Goal: Task Accomplishment & Management: Manage account settings

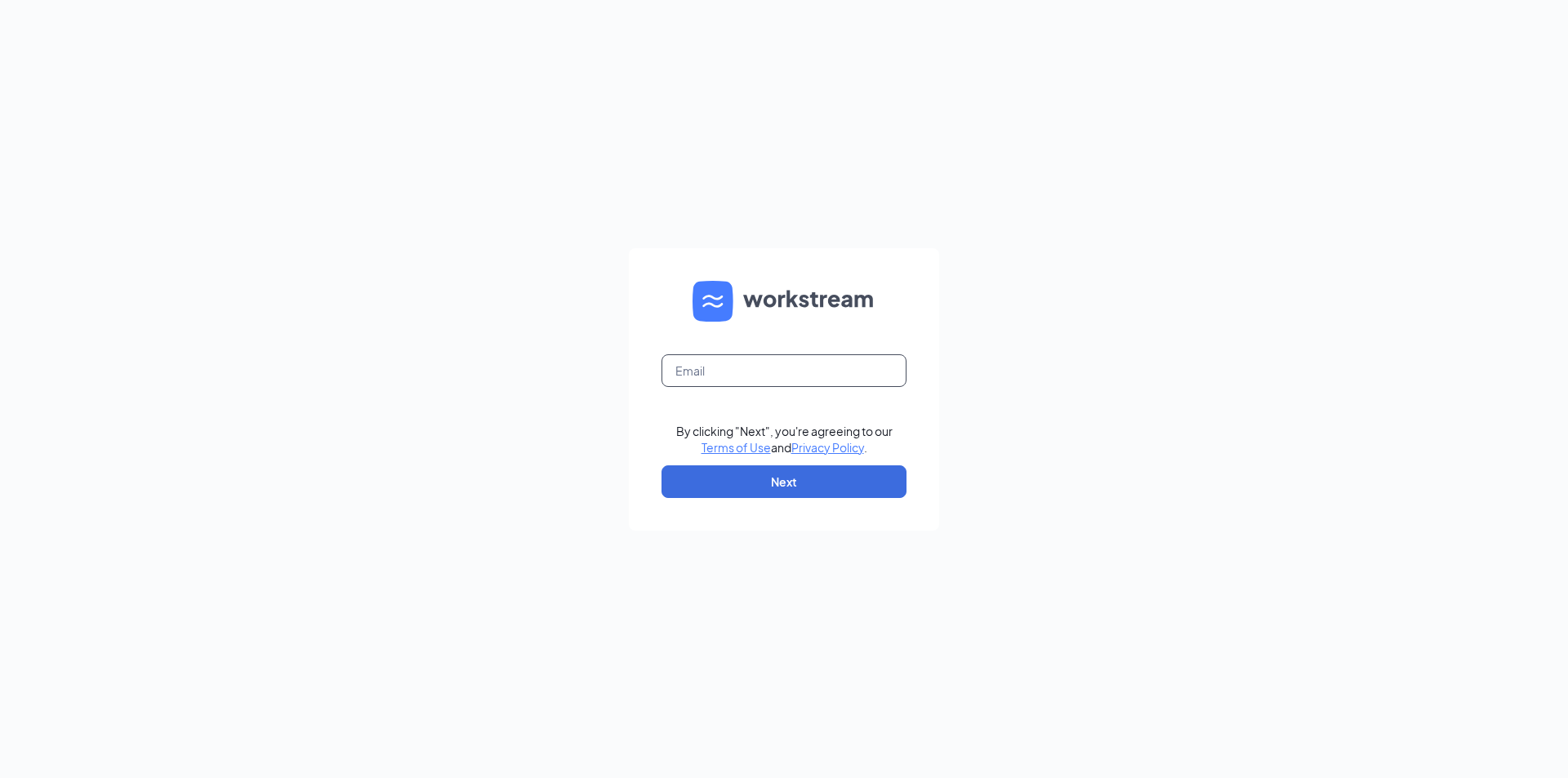
click at [807, 361] on input "text" at bounding box center [783, 370] width 245 height 33
type input "chelsea.twehues@lafonewc.net"
click at [794, 488] on button "Next" at bounding box center [783, 481] width 245 height 33
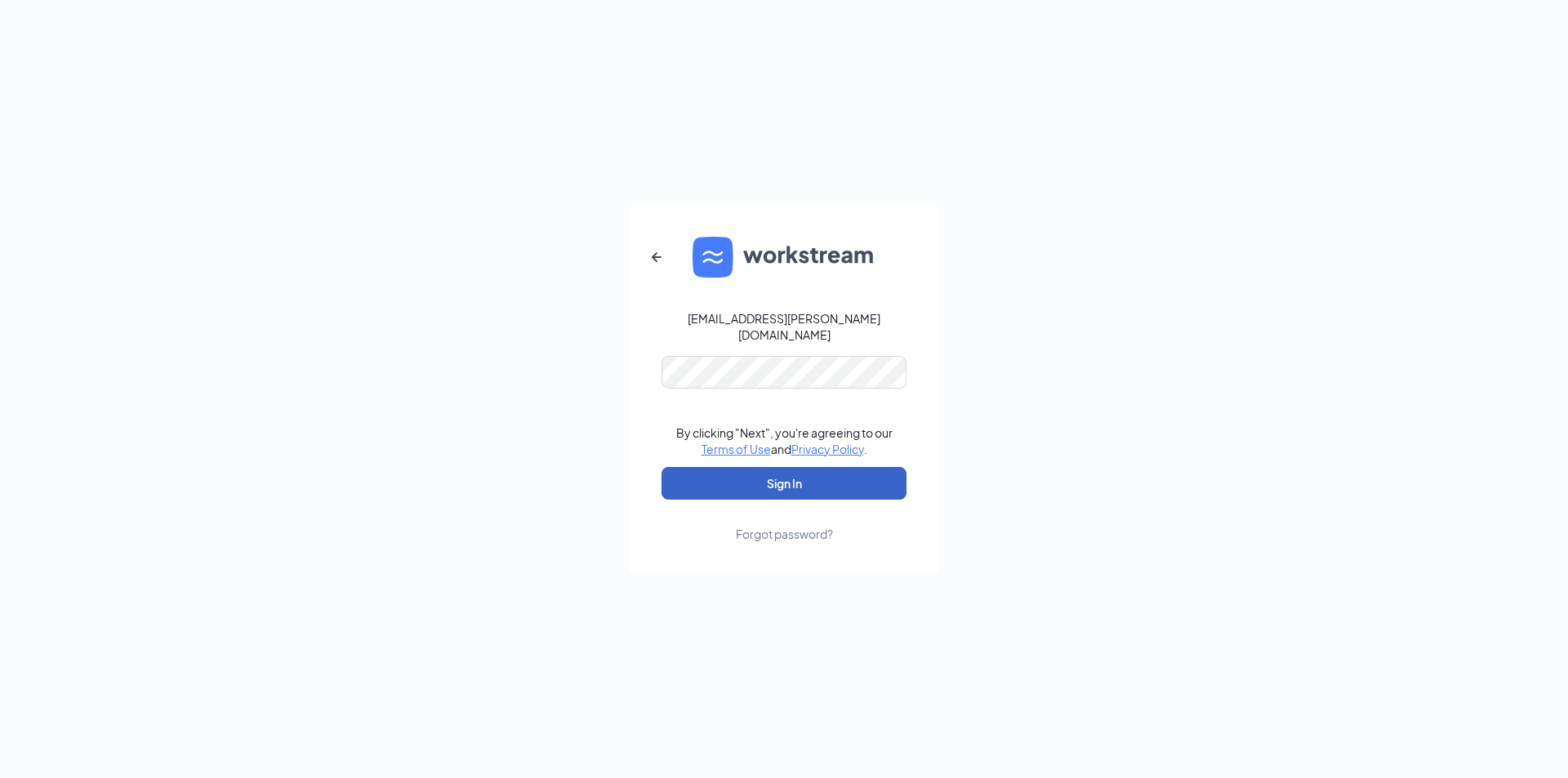
click at [727, 467] on button "Sign In" at bounding box center [783, 482] width 245 height 33
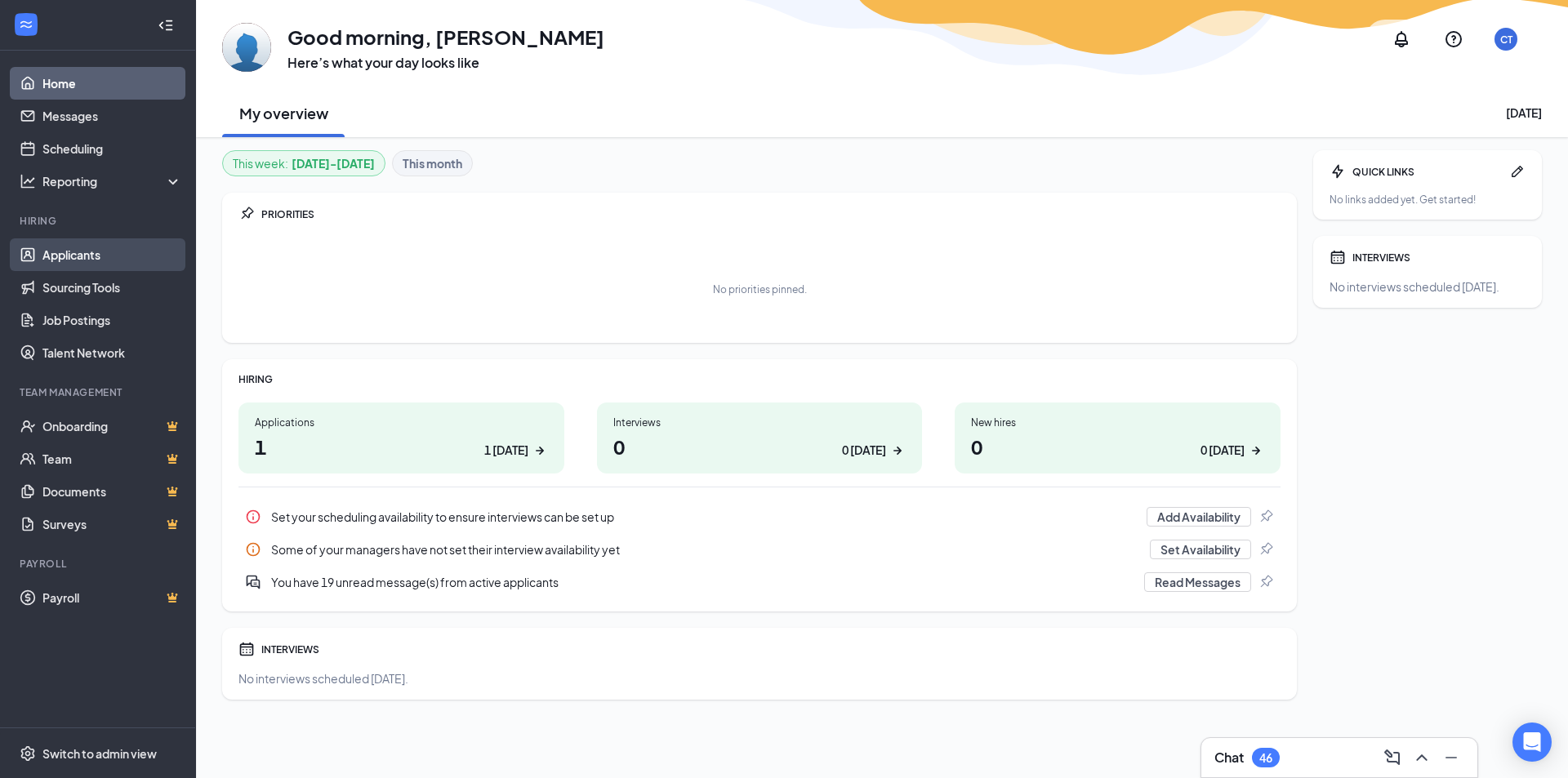
click at [94, 255] on link "Applicants" at bounding box center [112, 255] width 139 height 33
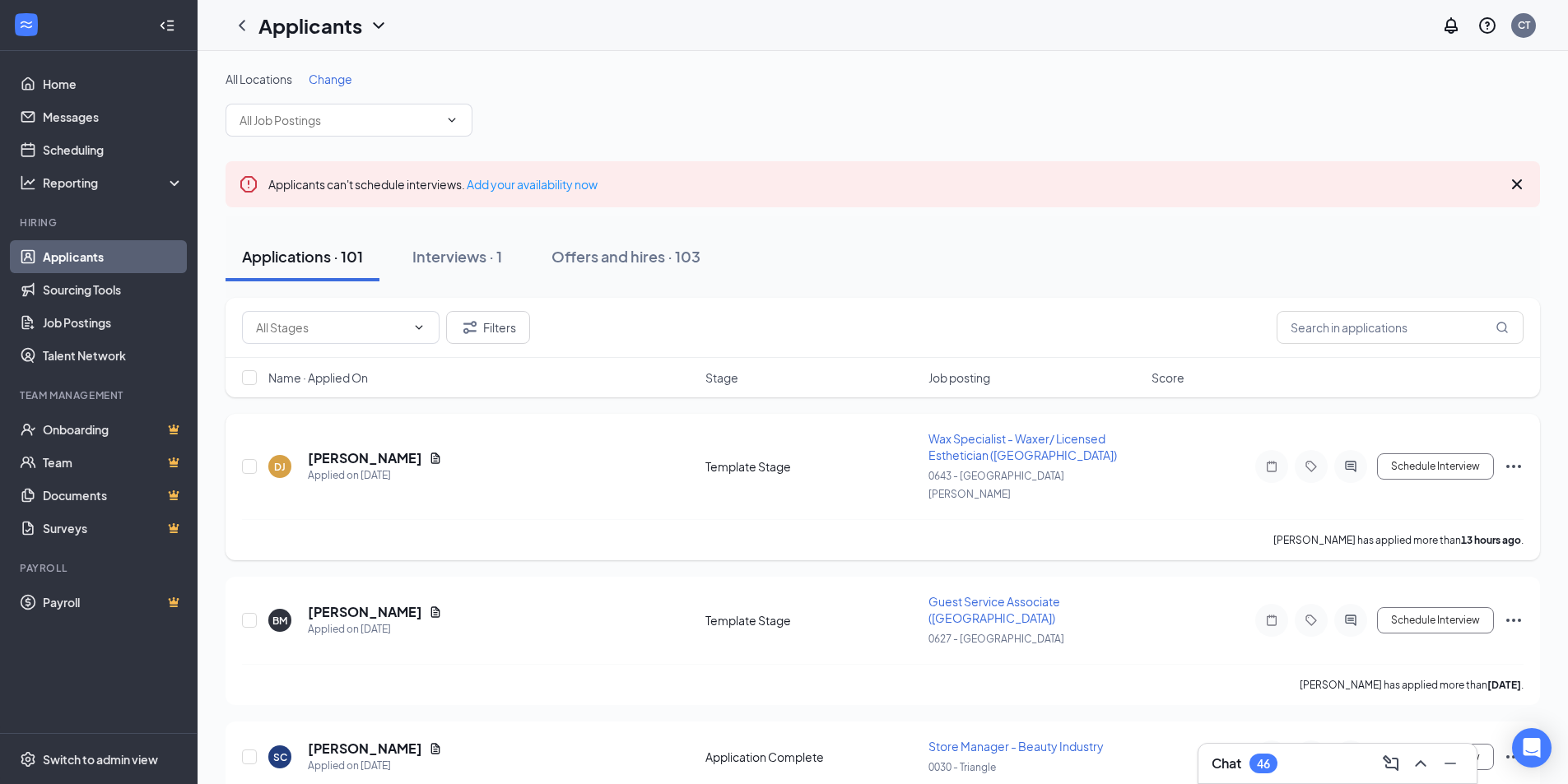
click at [43, 241] on link "Applicants" at bounding box center [113, 257] width 141 height 33
click at [536, 256] on div "Applications · 101 Interviews · 1 Offers and hires · 103" at bounding box center [883, 257] width 1315 height 50
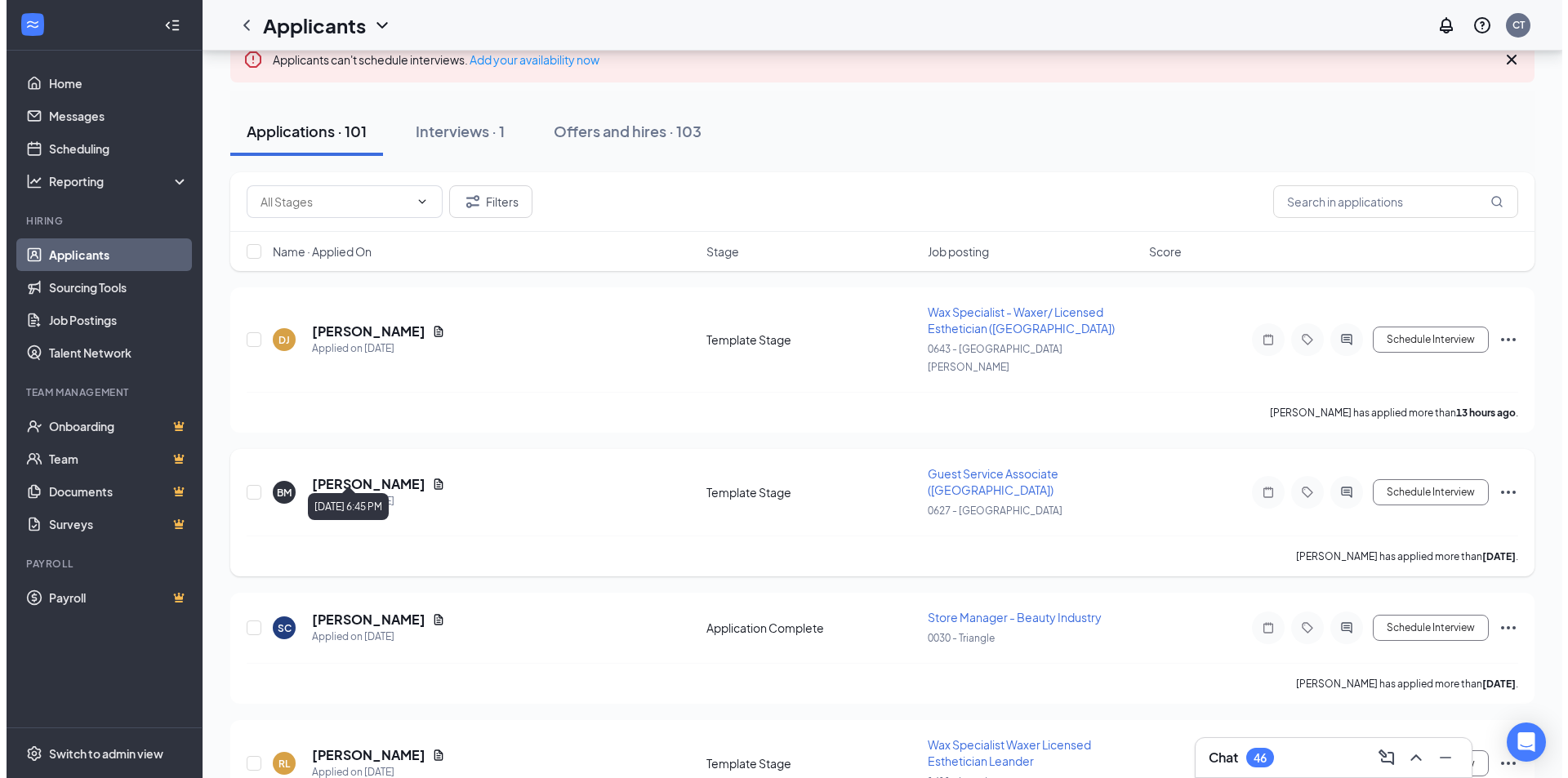
scroll to position [164, 0]
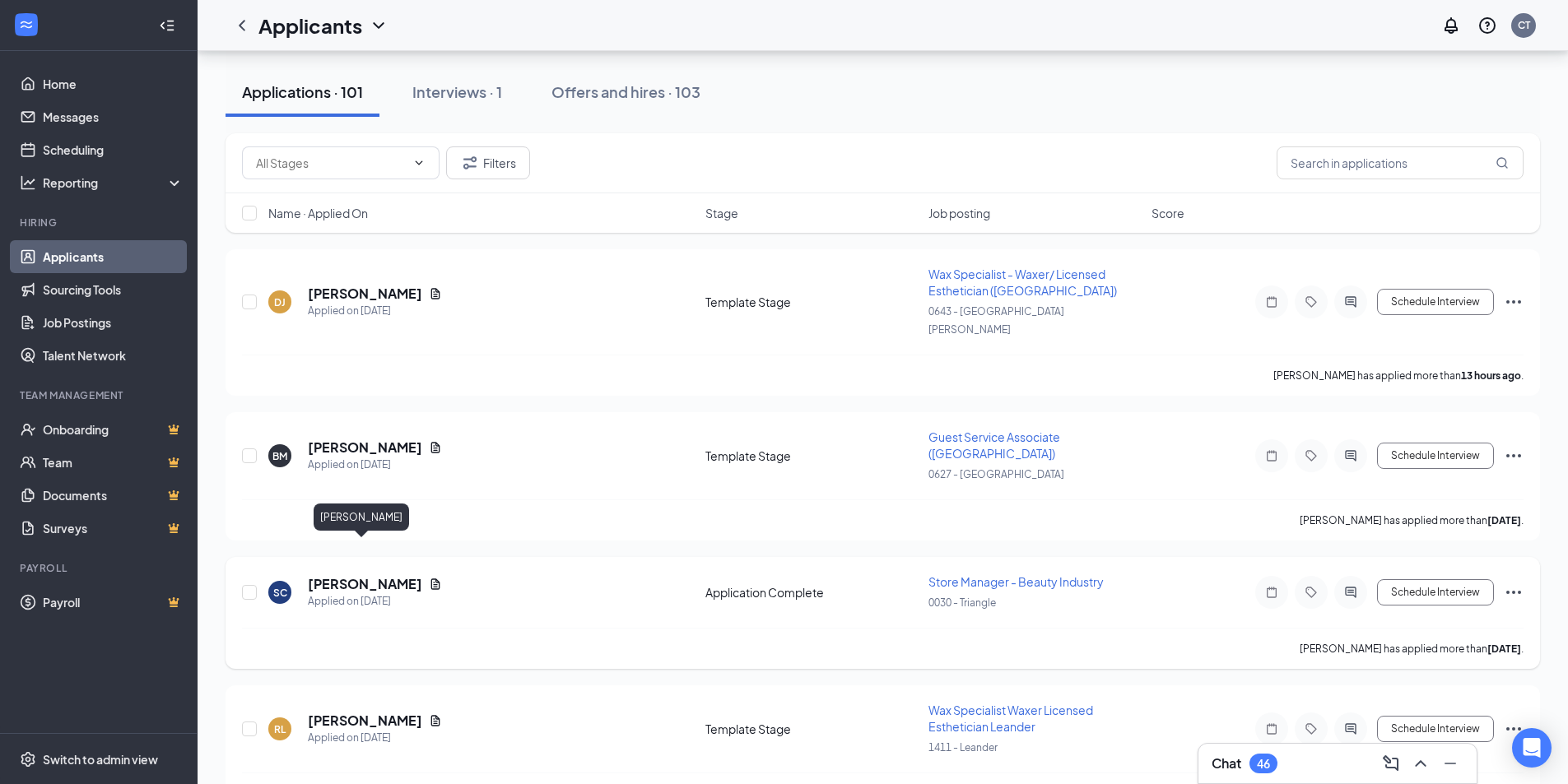
click at [375, 575] on h5 "[PERSON_NAME]" at bounding box center [365, 585] width 114 height 19
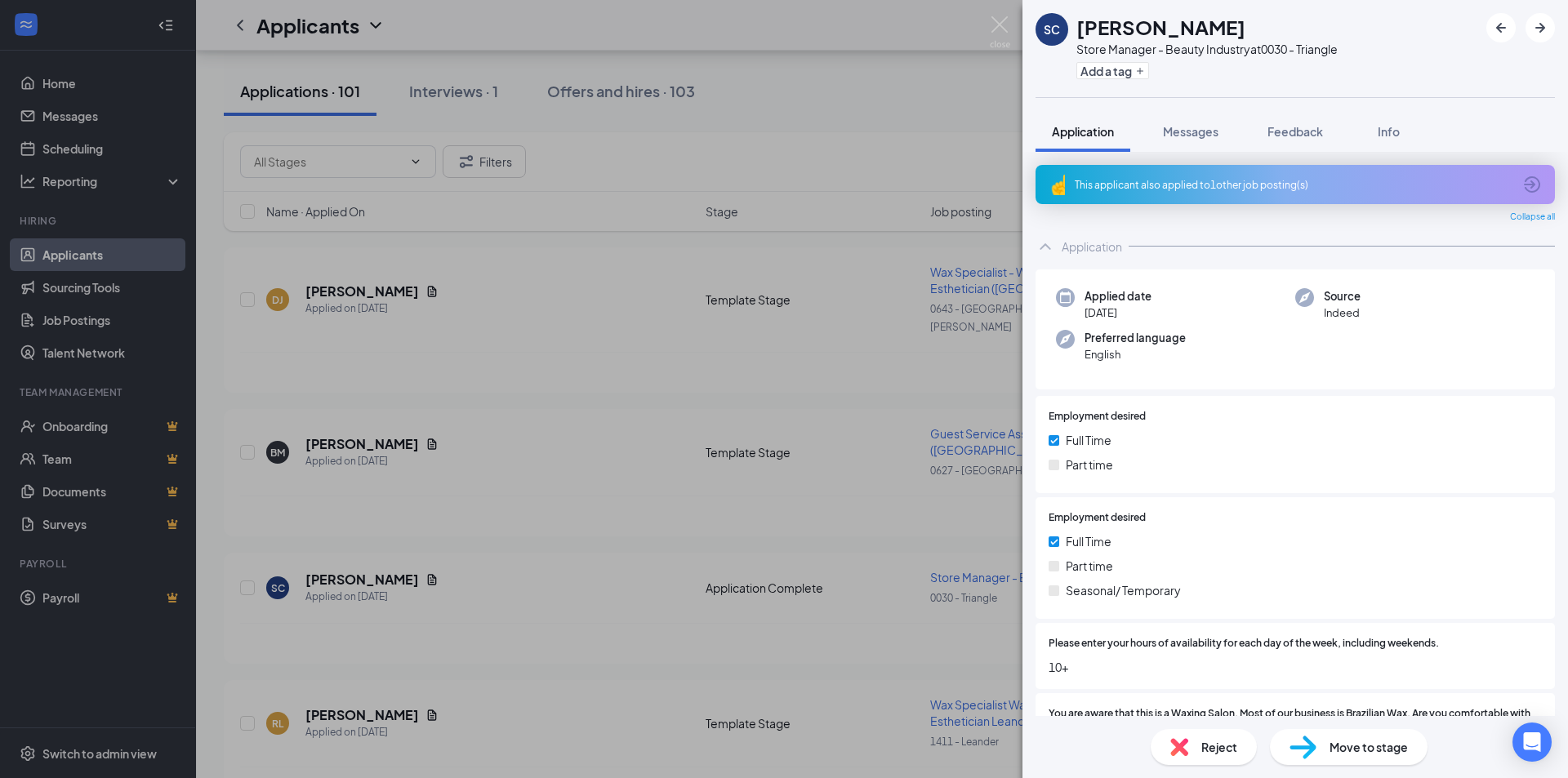
click at [1210, 183] on div "This applicant also applied to 1 other job posting(s)" at bounding box center [1293, 184] width 438 height 14
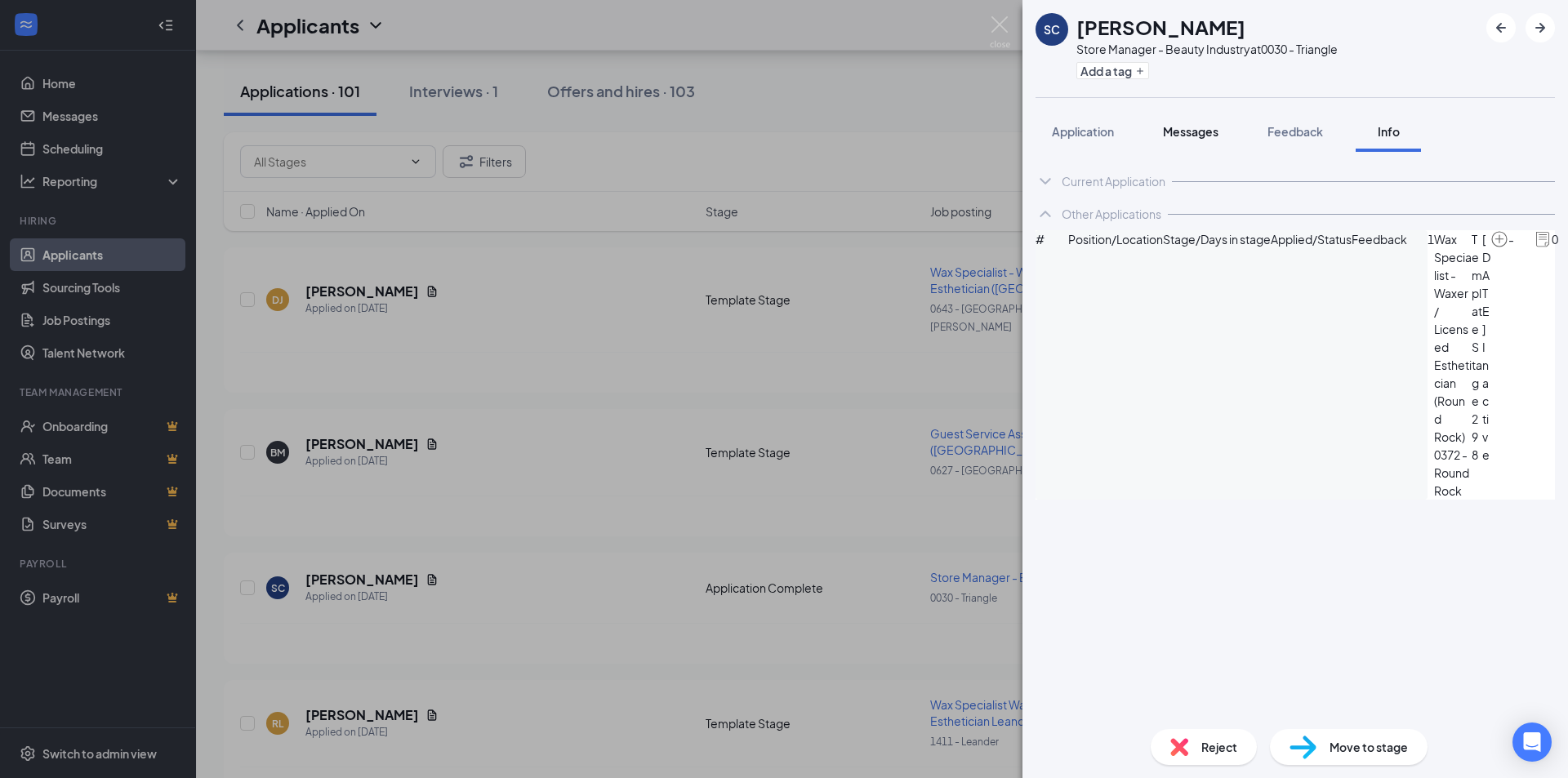
click at [1197, 134] on span "Messages" at bounding box center [1191, 132] width 56 height 15
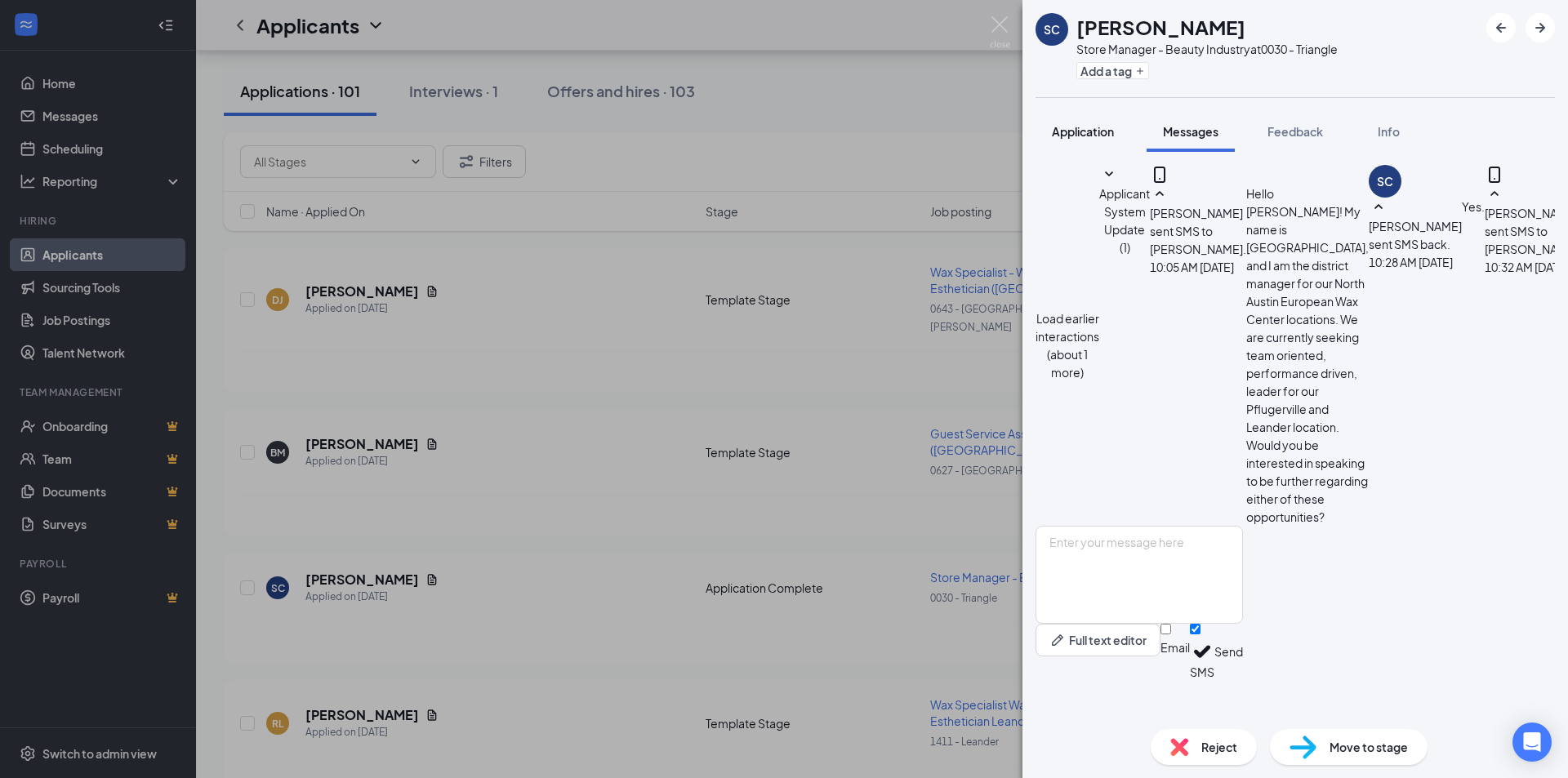
click at [1084, 138] on span "Application" at bounding box center [1083, 132] width 62 height 15
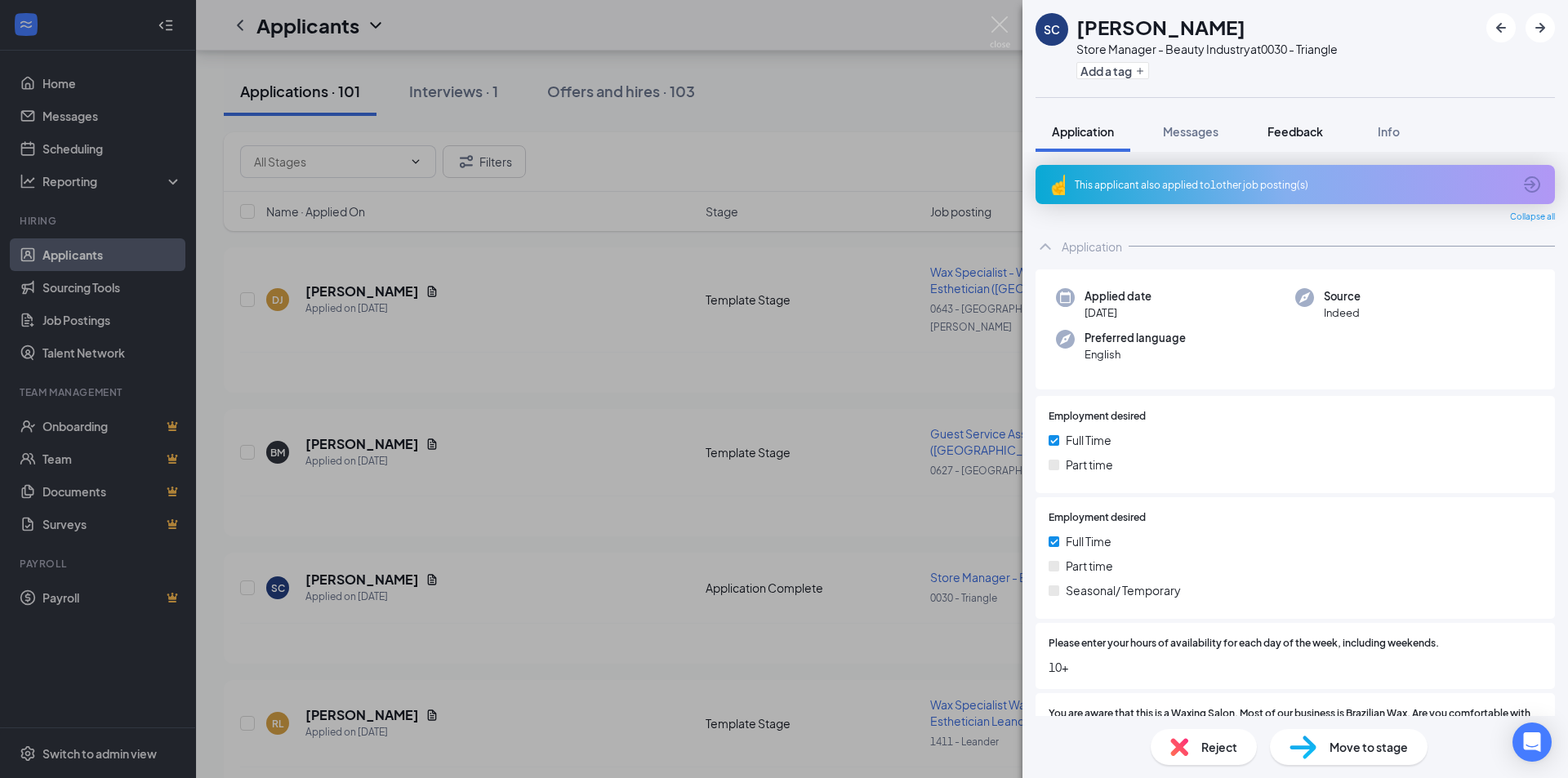
click at [1297, 131] on span "Feedback" at bounding box center [1295, 132] width 56 height 15
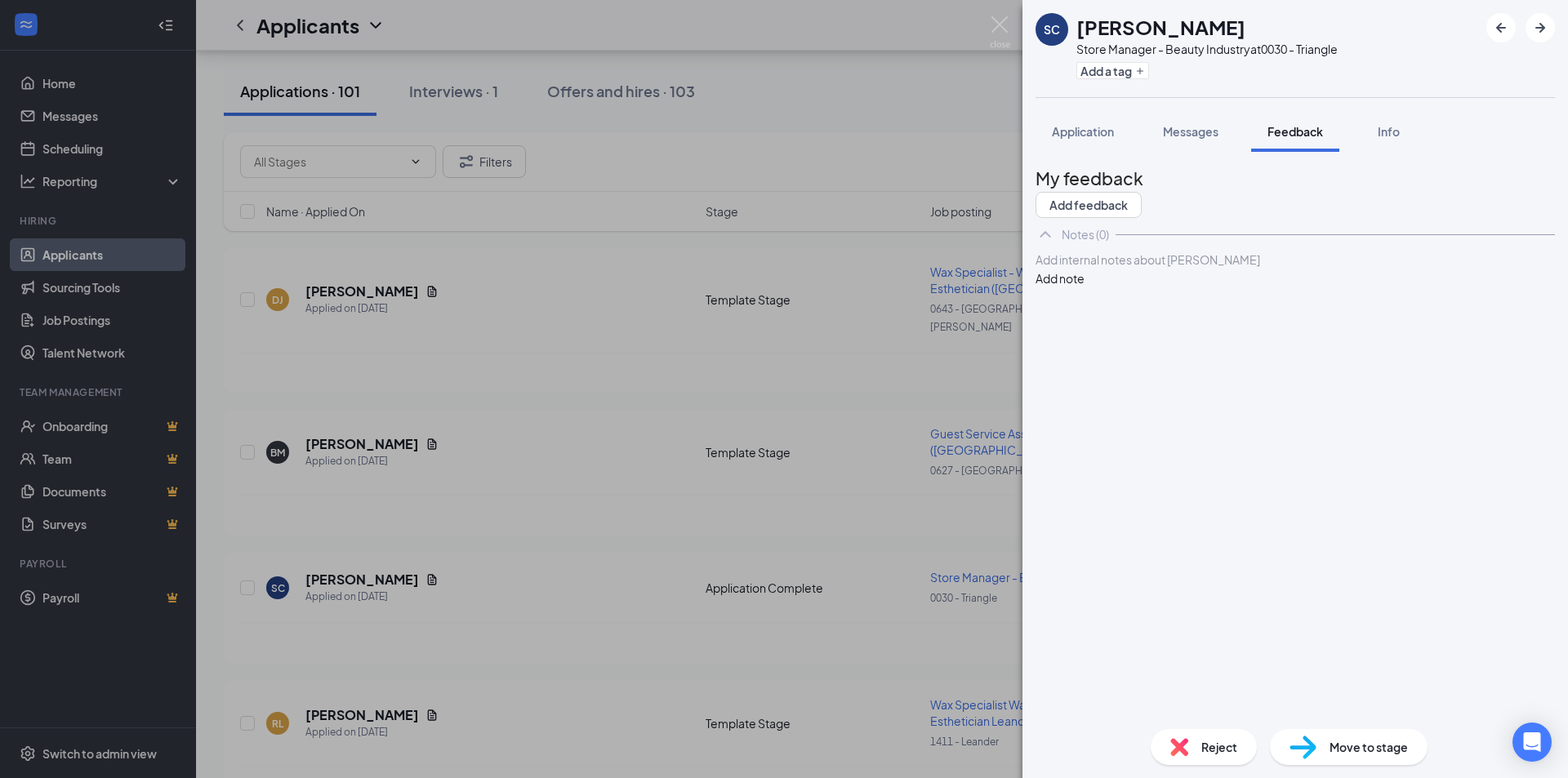
click at [1102, 269] on div at bounding box center [1295, 260] width 518 height 18
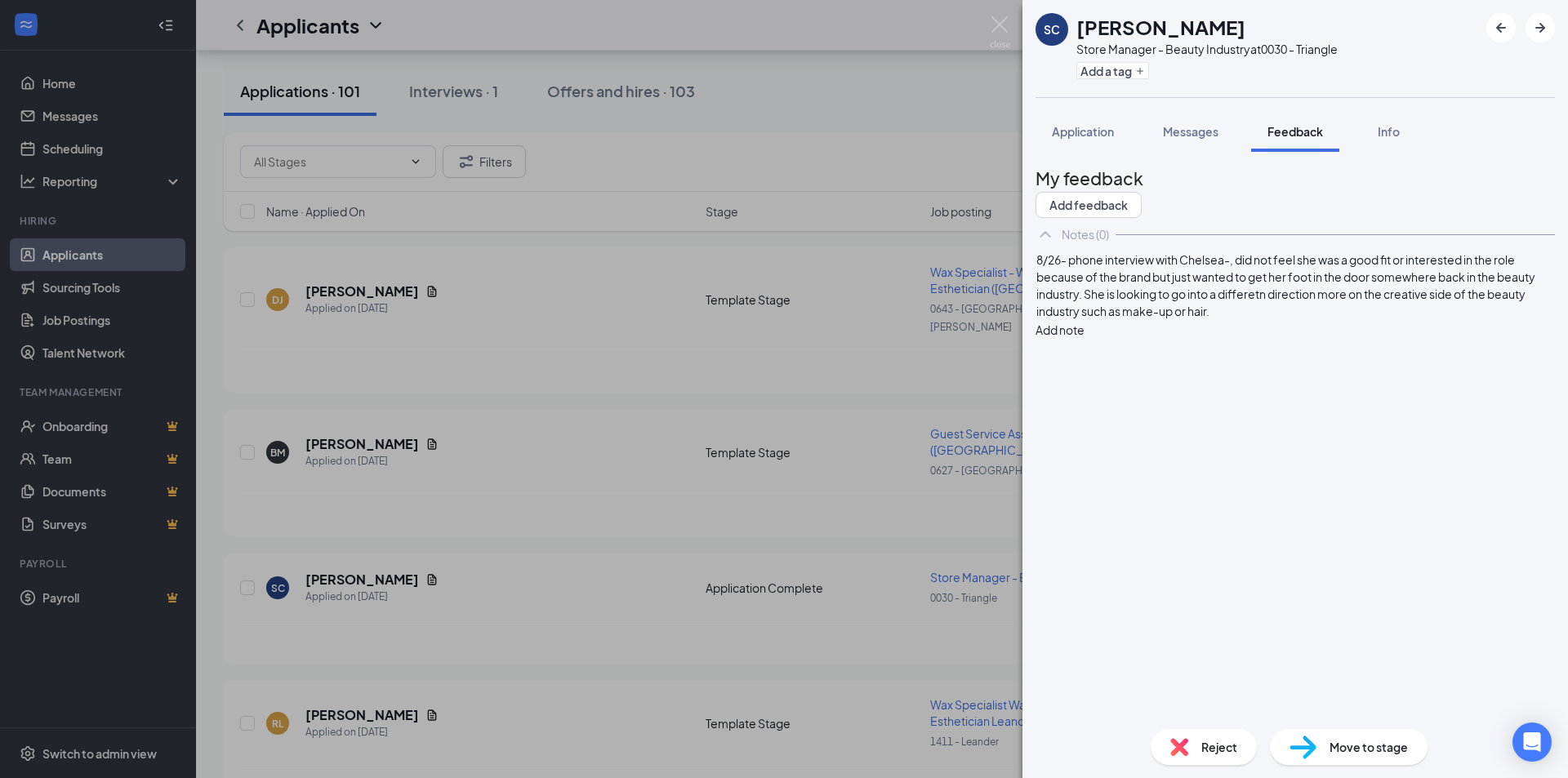
click at [1112, 305] on span "8/26- phone interview with Chelsea-, did not feel she was a good fit or interes…" at bounding box center [1287, 285] width 501 height 66
click at [1068, 318] on span "8/26- phone interview with Chelsea-, did not feel she was a good fit or interes…" at bounding box center [1287, 285] width 501 height 66
click at [1259, 312] on span "8/26- phone interview with Chelsea-, did not feel she was a good fit or interes…" at bounding box center [1287, 285] width 501 height 66
click at [1283, 318] on span "8/26- phone interview with Chelsea-, did not feel she was a good fit or interes…" at bounding box center [1287, 285] width 501 height 66
click at [1267, 309] on span "8/26- phone interview with Chelsea-, did not feel she was a good fit or interes…" at bounding box center [1287, 285] width 501 height 66
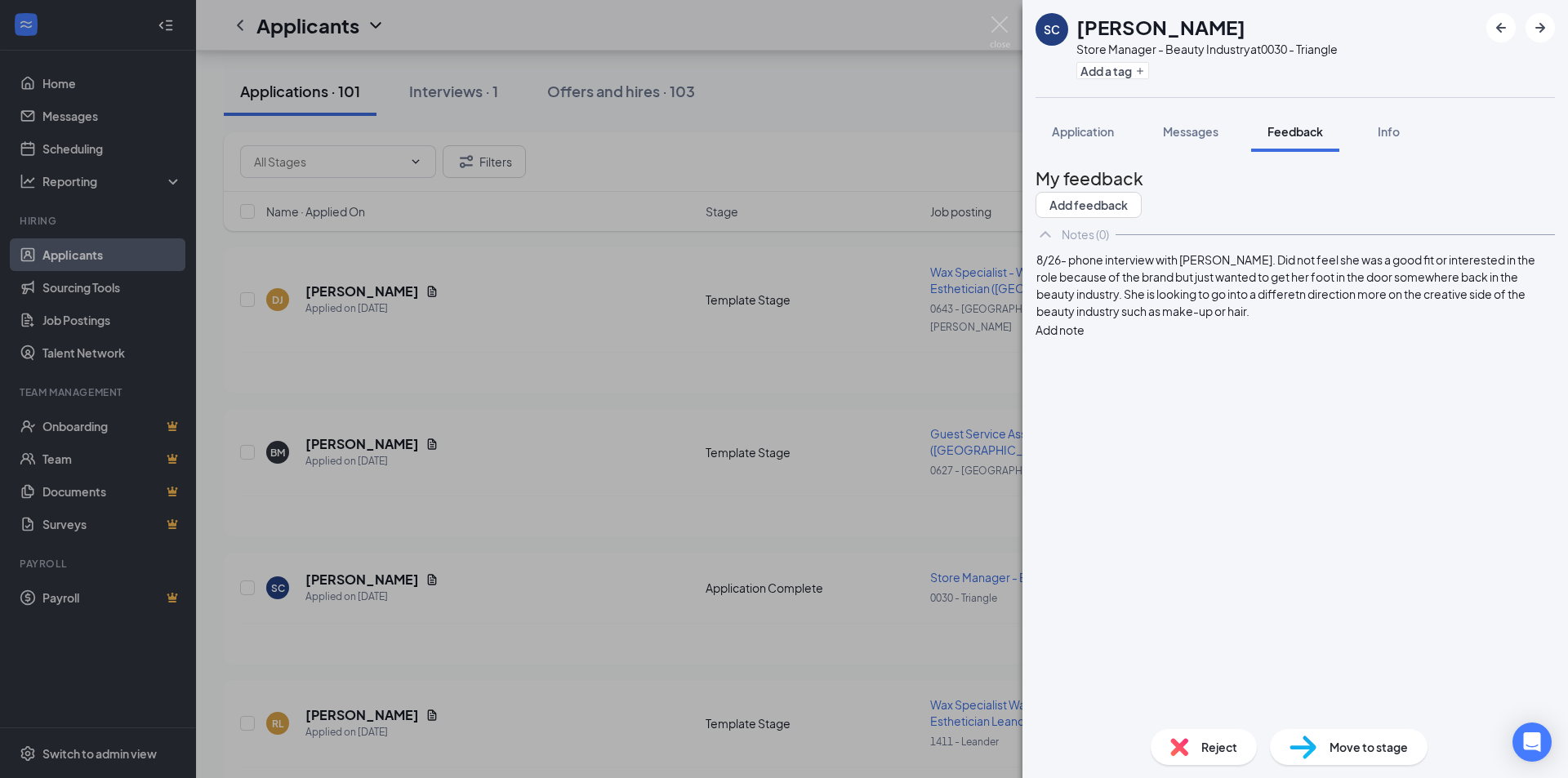
click at [1302, 320] on div "8/26- phone interview with [PERSON_NAME]. Did not feel she was a good fit or in…" at bounding box center [1295, 285] width 518 height 68
click at [1150, 318] on span "8/26- phone interview with [PERSON_NAME]. Did not feel she was a good fit or in…" at bounding box center [1287, 285] width 501 height 66
click at [1242, 318] on span "8/26- phone interview with [PERSON_NAME]. Did not feel she was a good fit or in…" at bounding box center [1287, 285] width 501 height 66
click at [1130, 318] on span "8/26- phone interview with [PERSON_NAME]. Did not feel she was a good fit or in…" at bounding box center [1287, 285] width 501 height 66
click at [1128, 318] on span "8/26- phone interview with [PERSON_NAME]. Did not feel she was a good fit or in…" at bounding box center [1287, 285] width 501 height 66
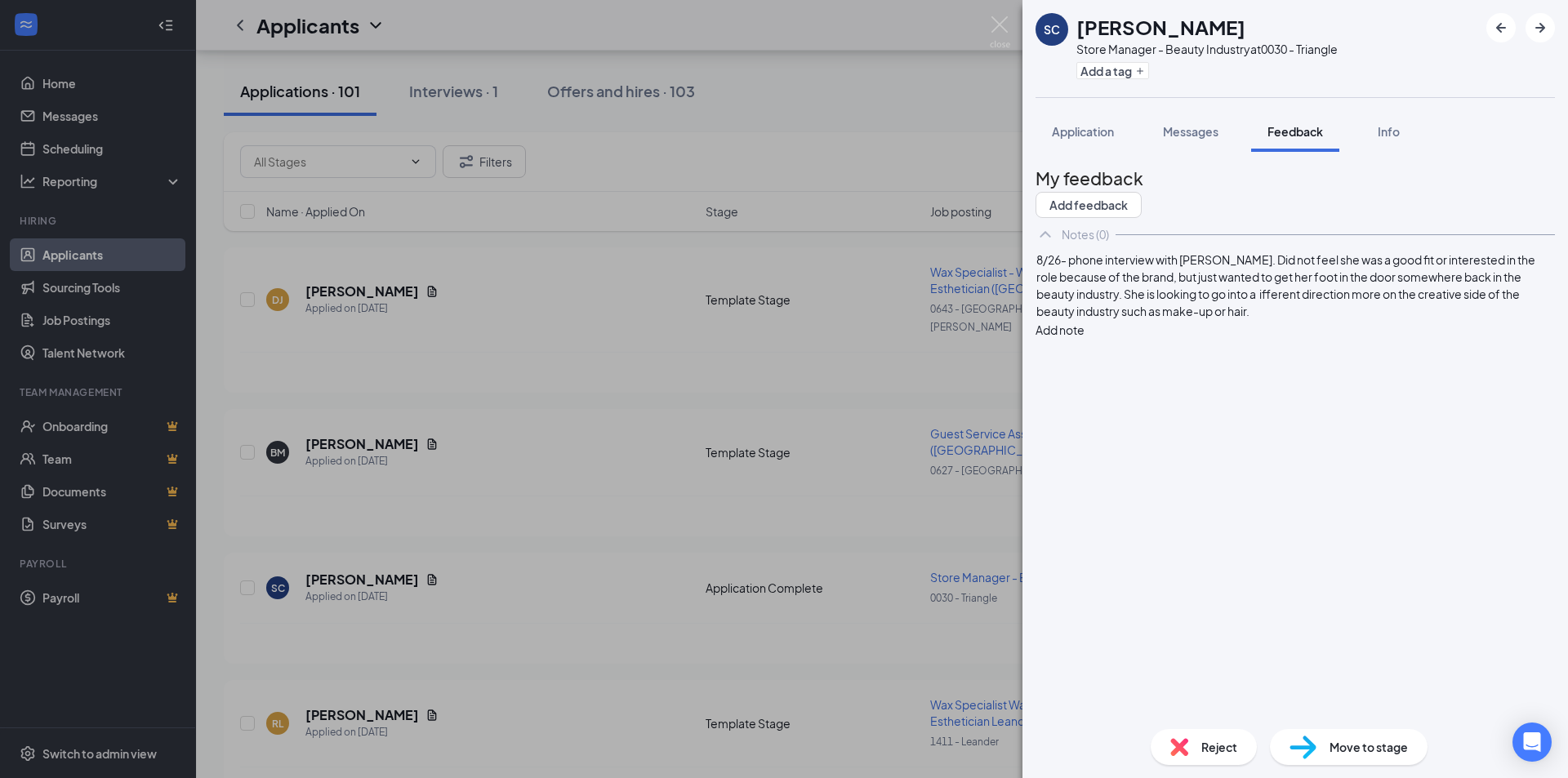
click at [1131, 318] on span "8/26- phone interview with [PERSON_NAME]. Did not feel she was a good fit or in…" at bounding box center [1287, 285] width 501 height 66
click at [1135, 318] on span "8/26- phone interview with [PERSON_NAME]. Did not feel she was a good fit or in…" at bounding box center [1287, 285] width 501 height 66
click at [1131, 318] on span "8/26- phone interview with [PERSON_NAME]. Did not feel she was a good fit or in…" at bounding box center [1287, 285] width 501 height 66
click at [1151, 318] on span "8/26- phone interview with [PERSON_NAME]. Did not feel she was a good fit or in…" at bounding box center [1287, 285] width 501 height 66
click at [1153, 318] on span "8/26- phone interview with [PERSON_NAME]. Did not feel she was a good fit or in…" at bounding box center [1287, 285] width 501 height 66
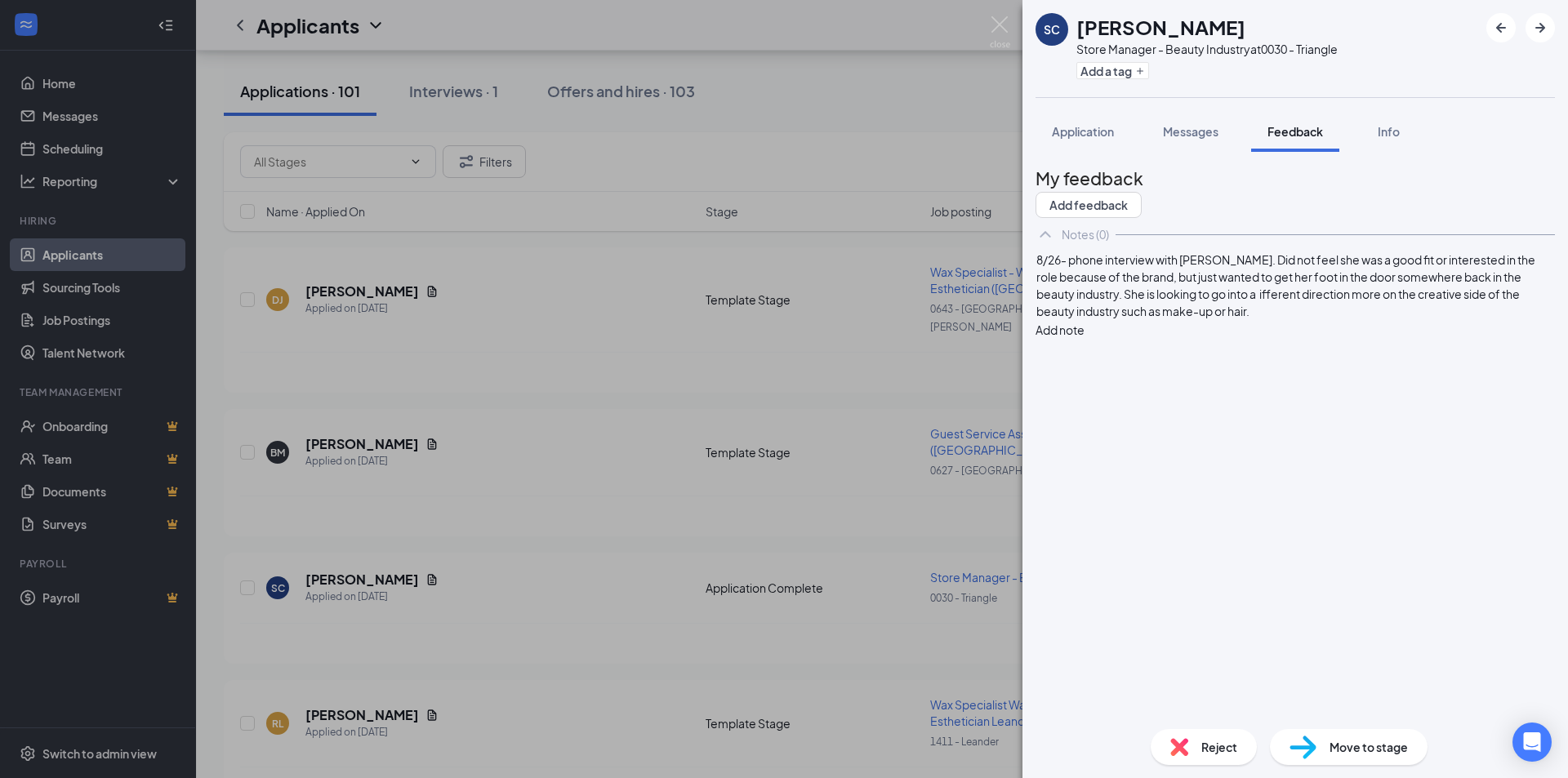
click at [1144, 318] on span "8/26- phone interview with [PERSON_NAME]. Did not feel she was a good fit or in…" at bounding box center [1287, 285] width 501 height 66
click at [1151, 318] on span "8/26- phone interview with [PERSON_NAME]. Did not feel she was a good fit or in…" at bounding box center [1287, 285] width 501 height 66
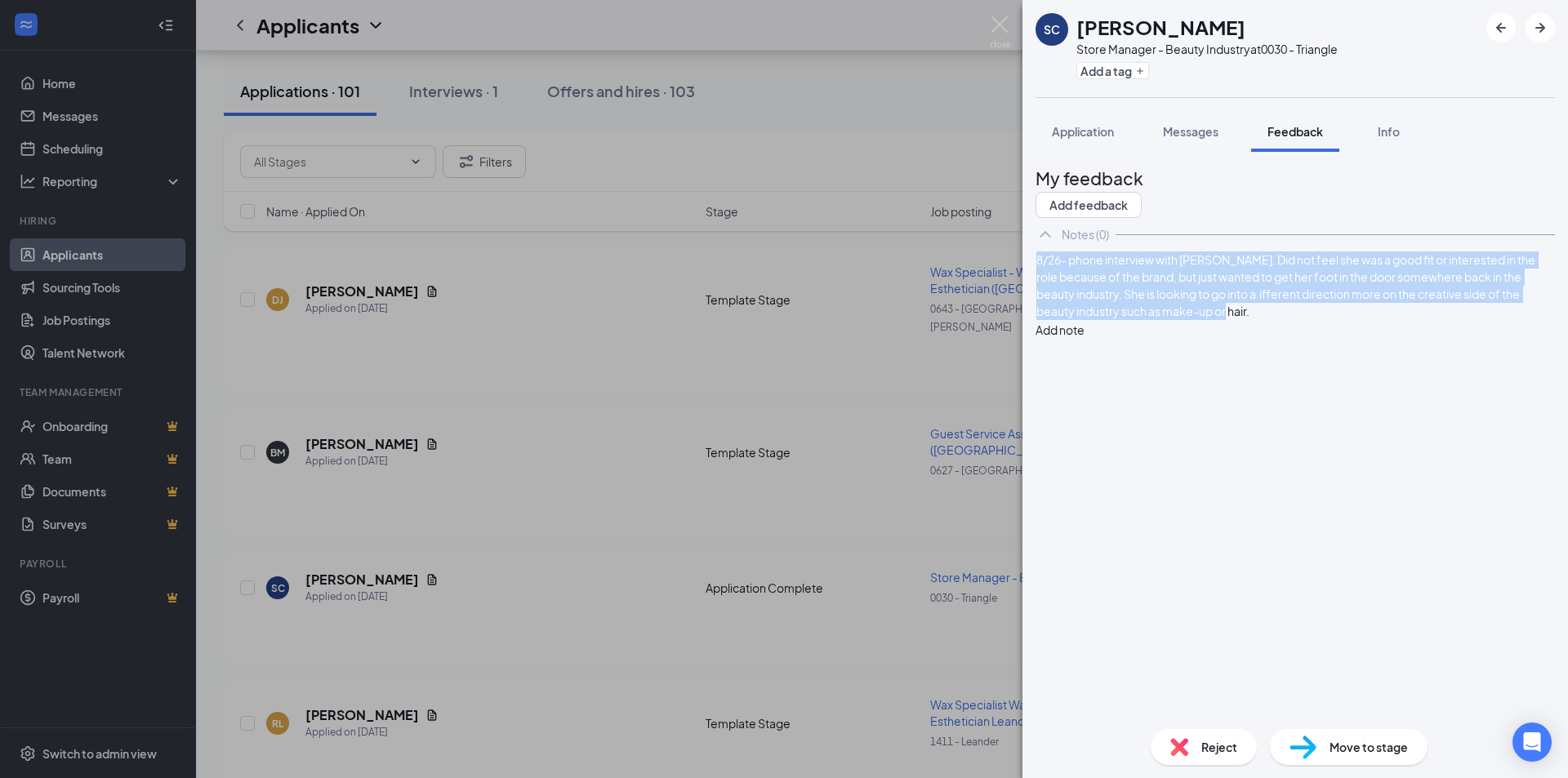
click at [1151, 318] on span "8/26- phone interview with [PERSON_NAME]. Did not feel she was a good fit or in…" at bounding box center [1287, 285] width 501 height 66
drag, startPoint x: 1180, startPoint y: 356, endPoint x: 1190, endPoint y: 353, distance: 10.4
click at [1180, 318] on span "8/26- phone interview with [PERSON_NAME]. Did not feel she was a good fit or in…" at bounding box center [1287, 285] width 501 height 66
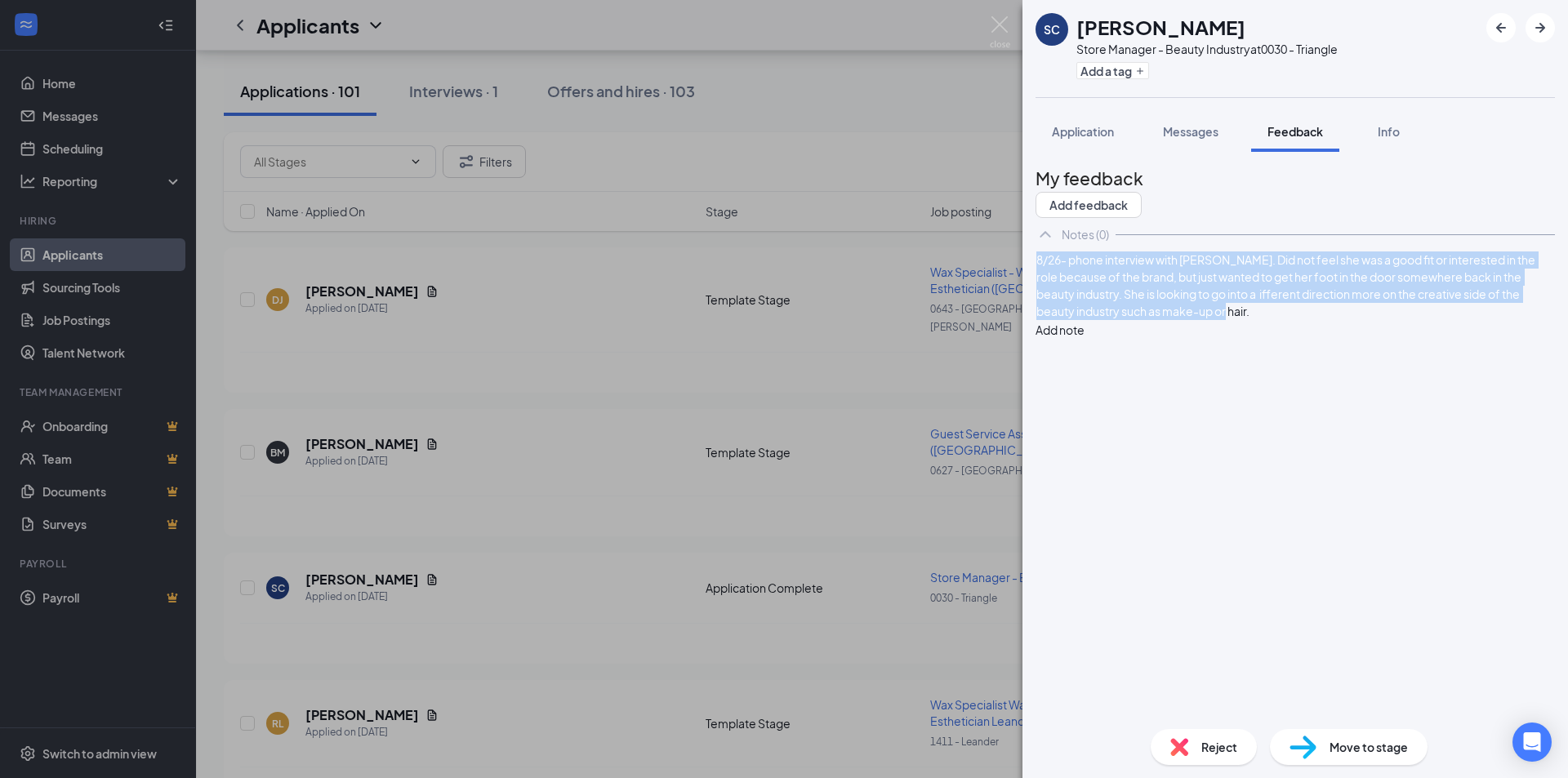
click at [1168, 318] on span "8/26- phone interview with [PERSON_NAME]. Did not feel she was a good fit or in…" at bounding box center [1287, 285] width 501 height 66
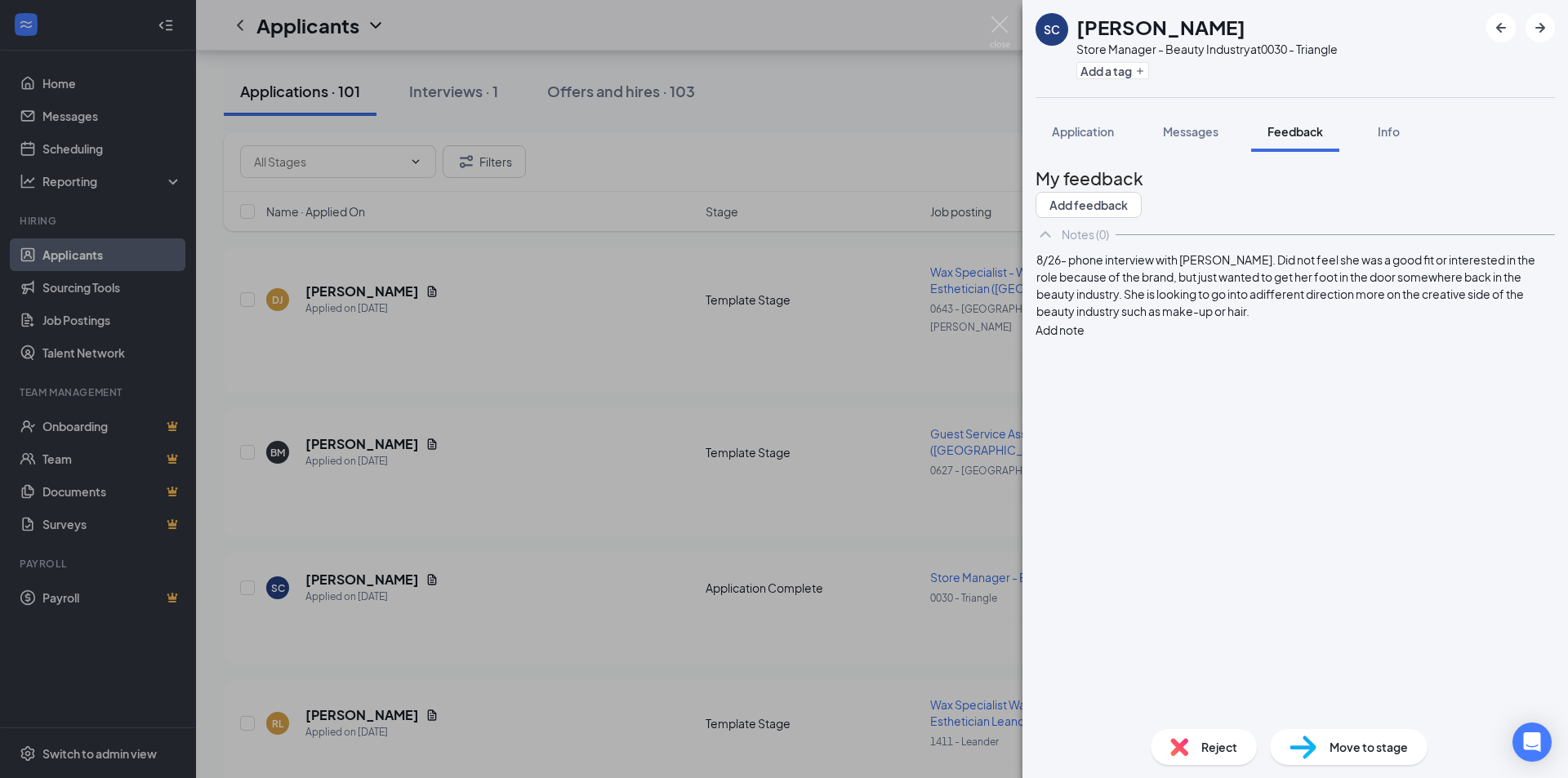
click at [1126, 318] on span "8/26- phone interview with [PERSON_NAME]. Did not feel she was a good fit or in…" at bounding box center [1287, 285] width 501 height 66
click at [1243, 318] on span "8/26- phone interview with [PERSON_NAME]. Did not feel she was a good fit or in…" at bounding box center [1287, 285] width 501 height 66
click at [1085, 321] on button "Add note" at bounding box center [1060, 330] width 49 height 18
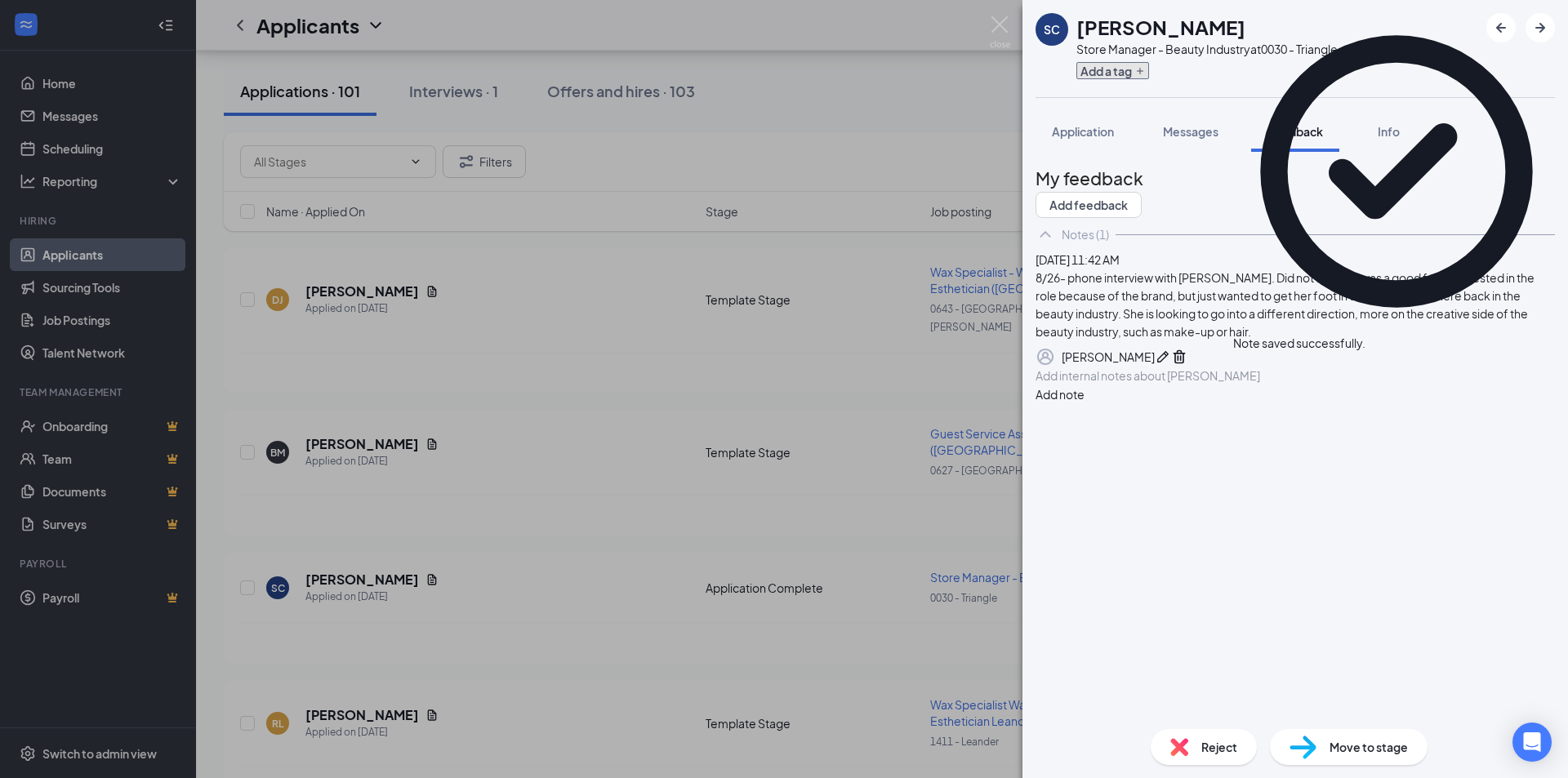
click at [1101, 73] on button "Add a tag" at bounding box center [1112, 70] width 73 height 18
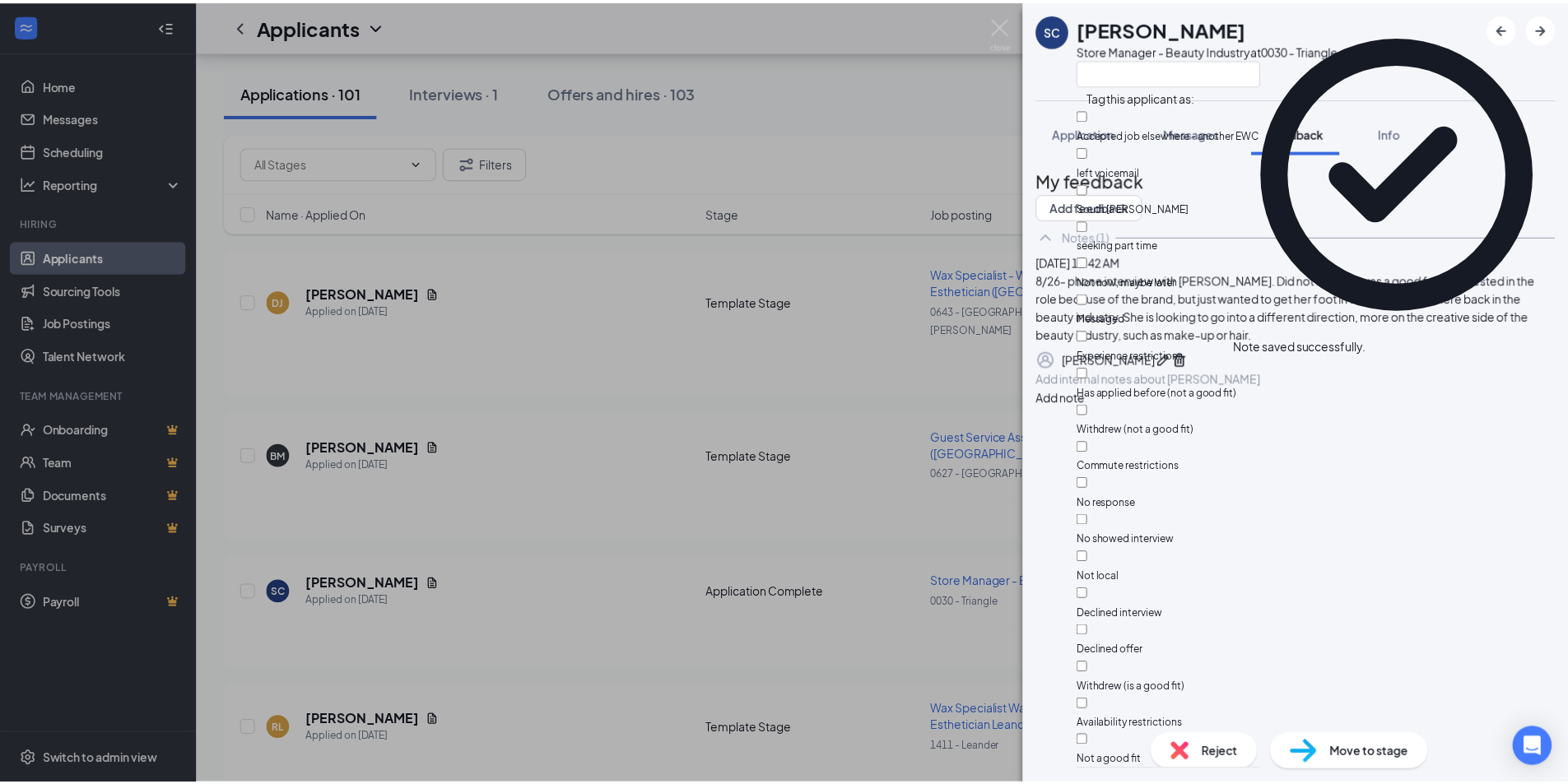
scroll to position [282, 0]
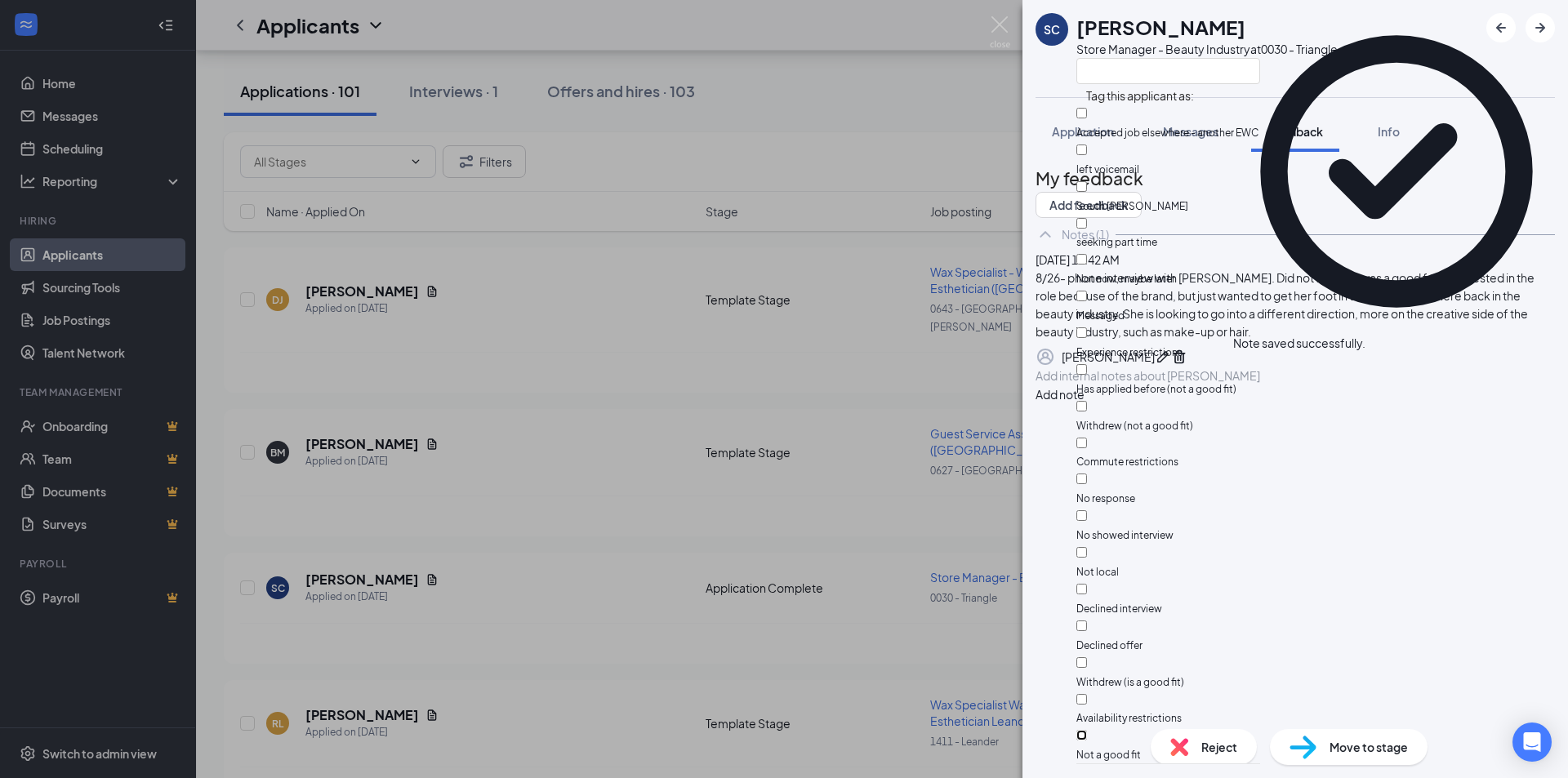
click at [1087, 730] on input "Not a good fit" at bounding box center [1081, 735] width 11 height 11
checkbox input "true"
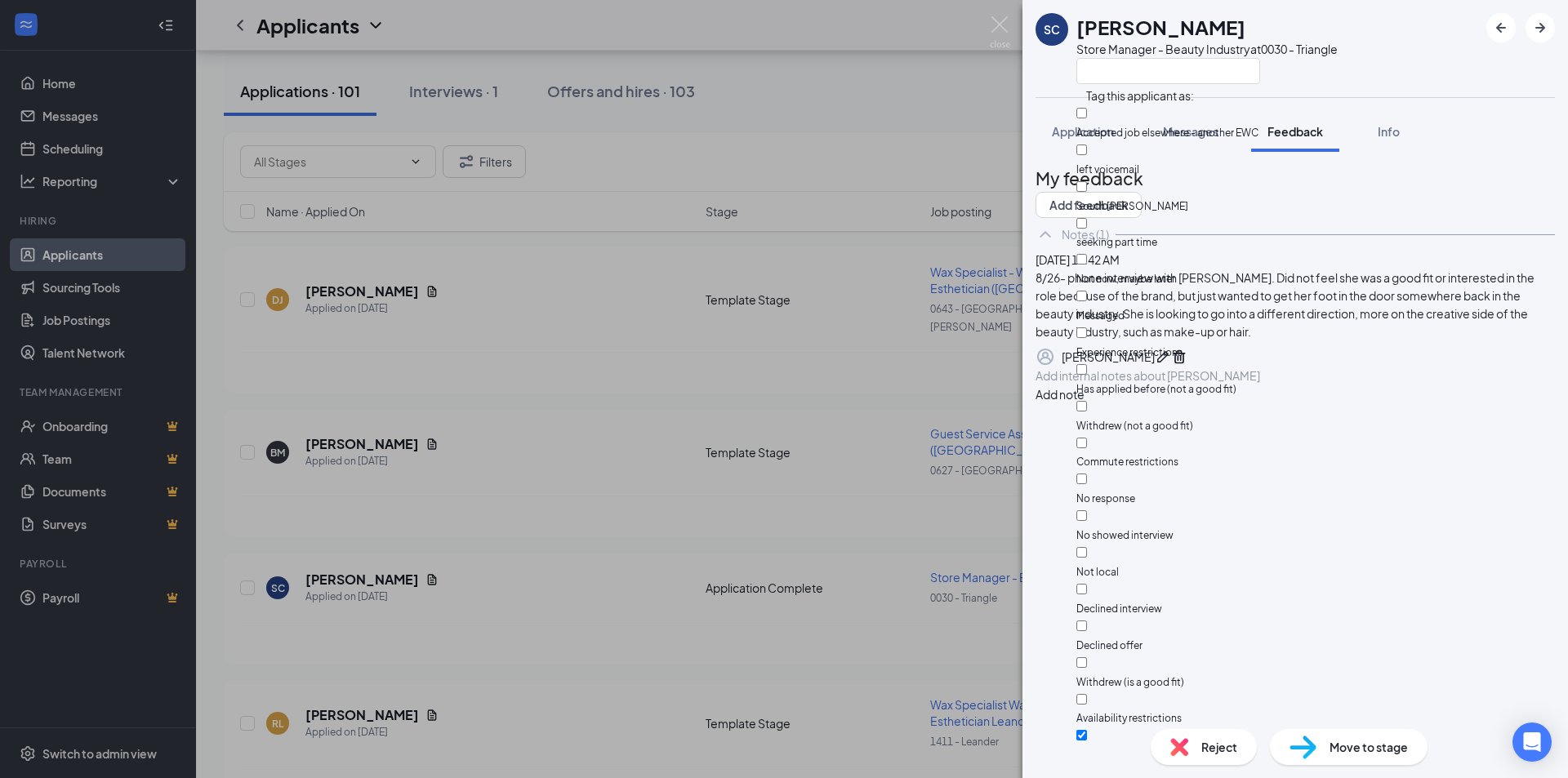
click at [1204, 737] on div "Reject" at bounding box center [1203, 746] width 106 height 36
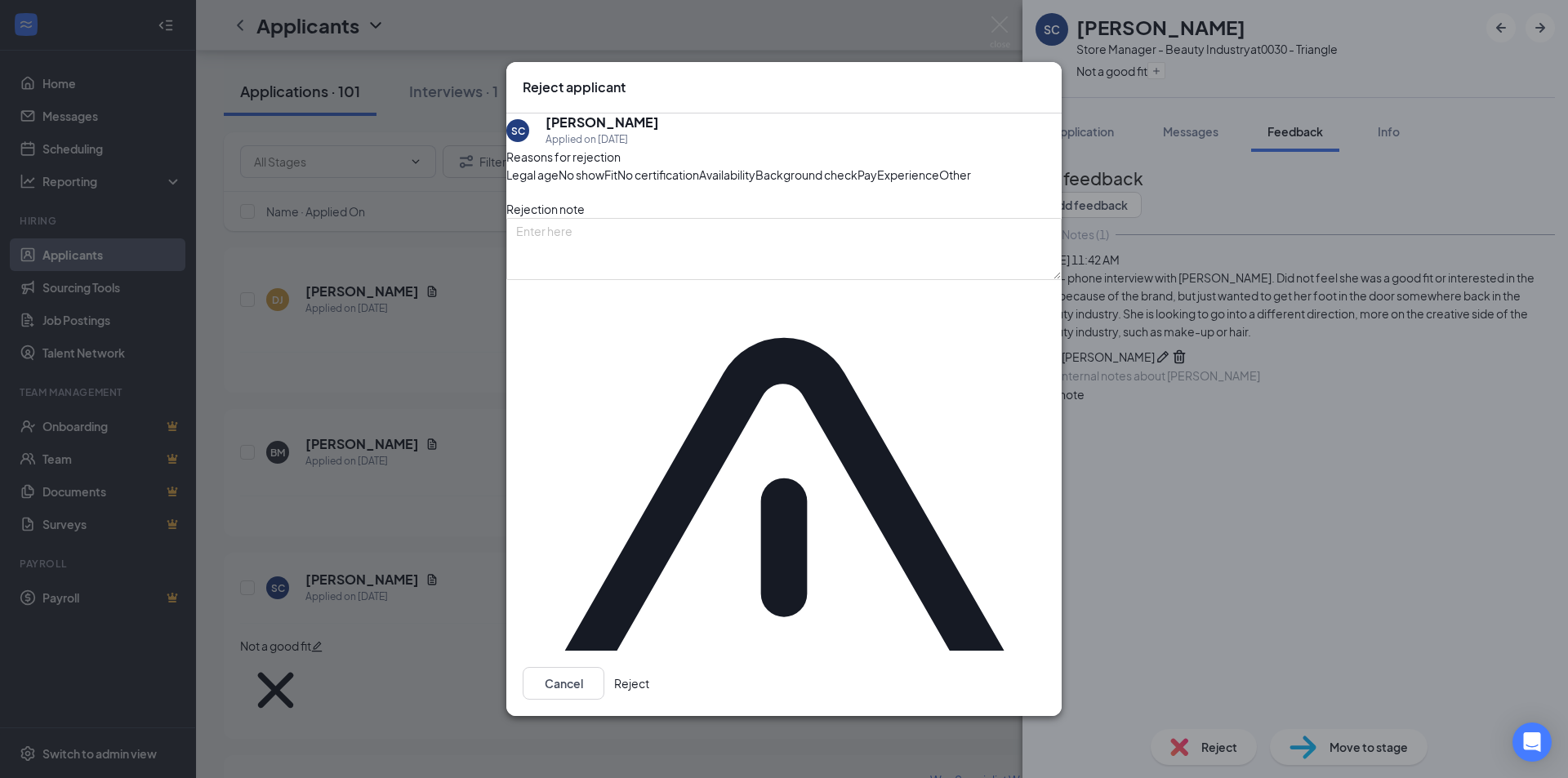
click at [650, 667] on button "Reject" at bounding box center [631, 683] width 35 height 33
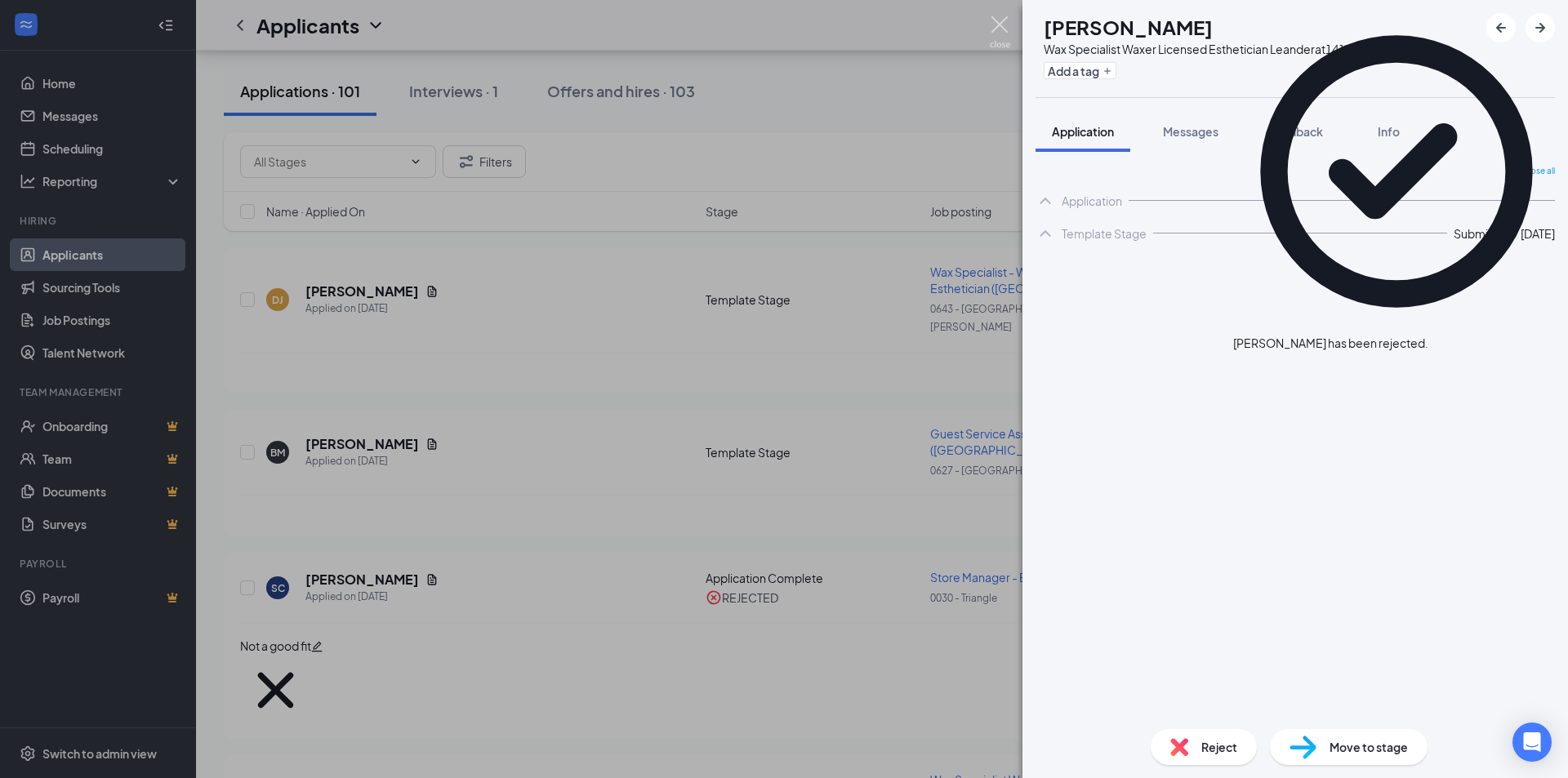
click at [995, 23] on img at bounding box center [999, 33] width 20 height 32
